Goal: Transaction & Acquisition: Purchase product/service

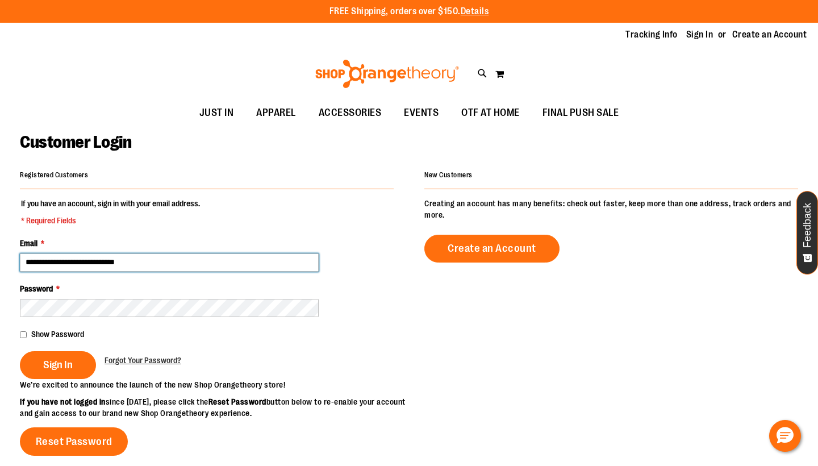
type input "**********"
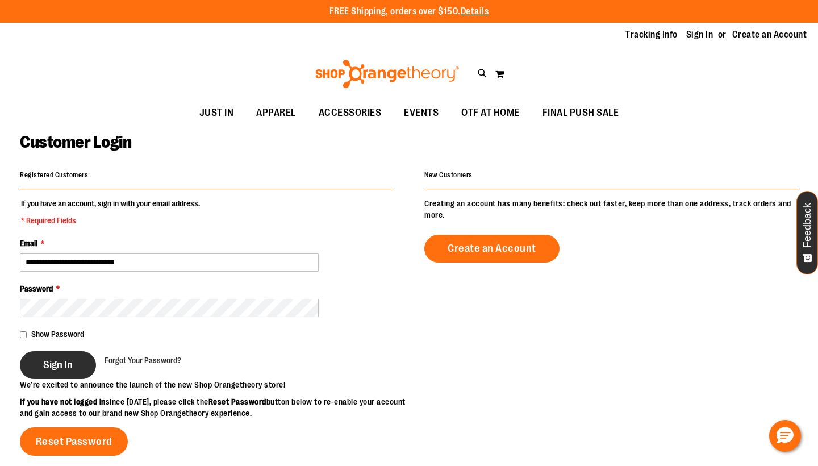
click at [54, 368] on span "Sign In" at bounding box center [58, 365] width 30 height 12
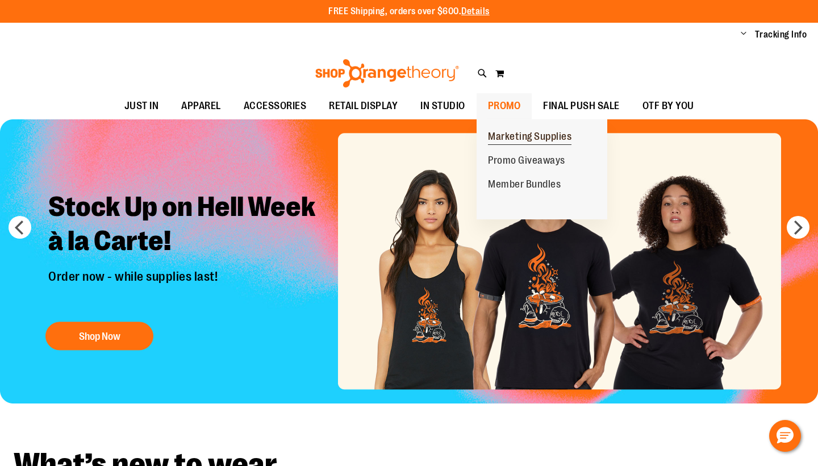
click at [509, 132] on span "Marketing Supplies" at bounding box center [530, 138] width 84 height 14
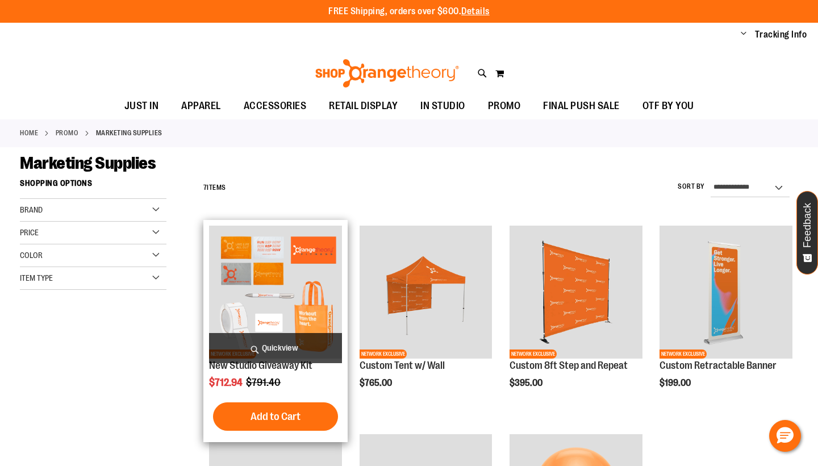
click at [249, 266] on img "product" at bounding box center [275, 292] width 133 height 133
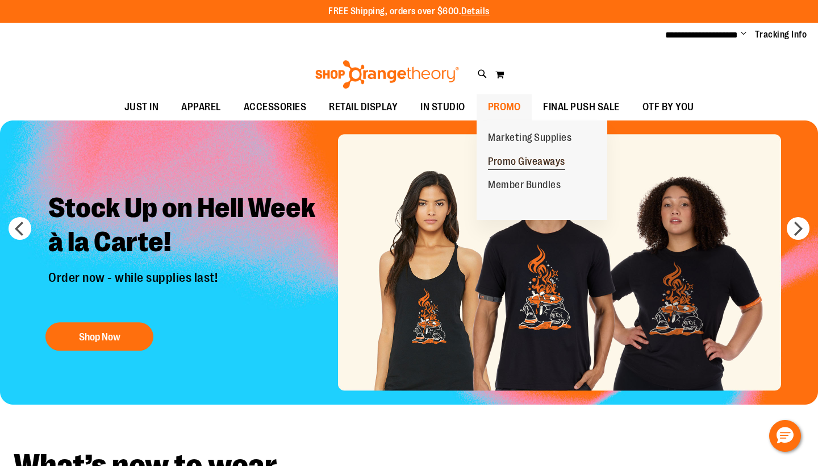
click at [505, 158] on span "Promo Giveaways" at bounding box center [526, 163] width 77 height 14
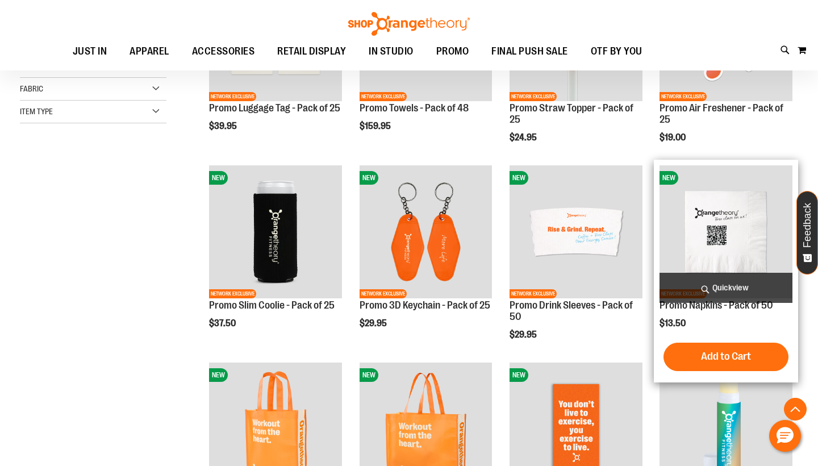
scroll to position [265, 0]
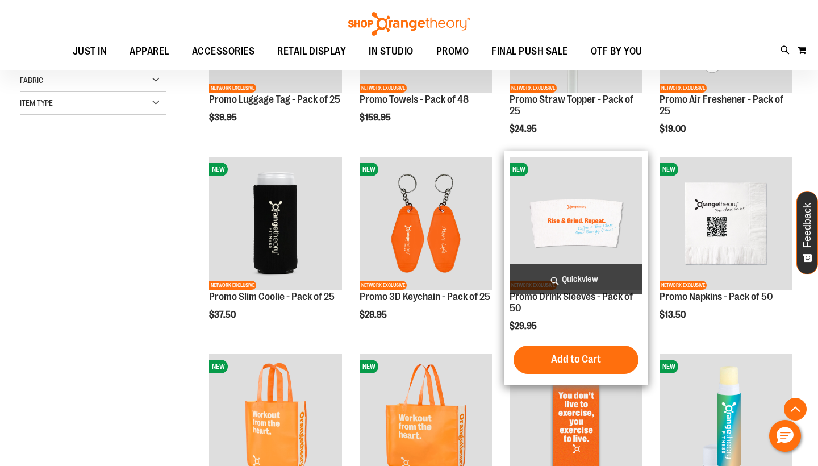
click at [577, 230] on img "product" at bounding box center [576, 223] width 133 height 133
